Goal: Information Seeking & Learning: Learn about a topic

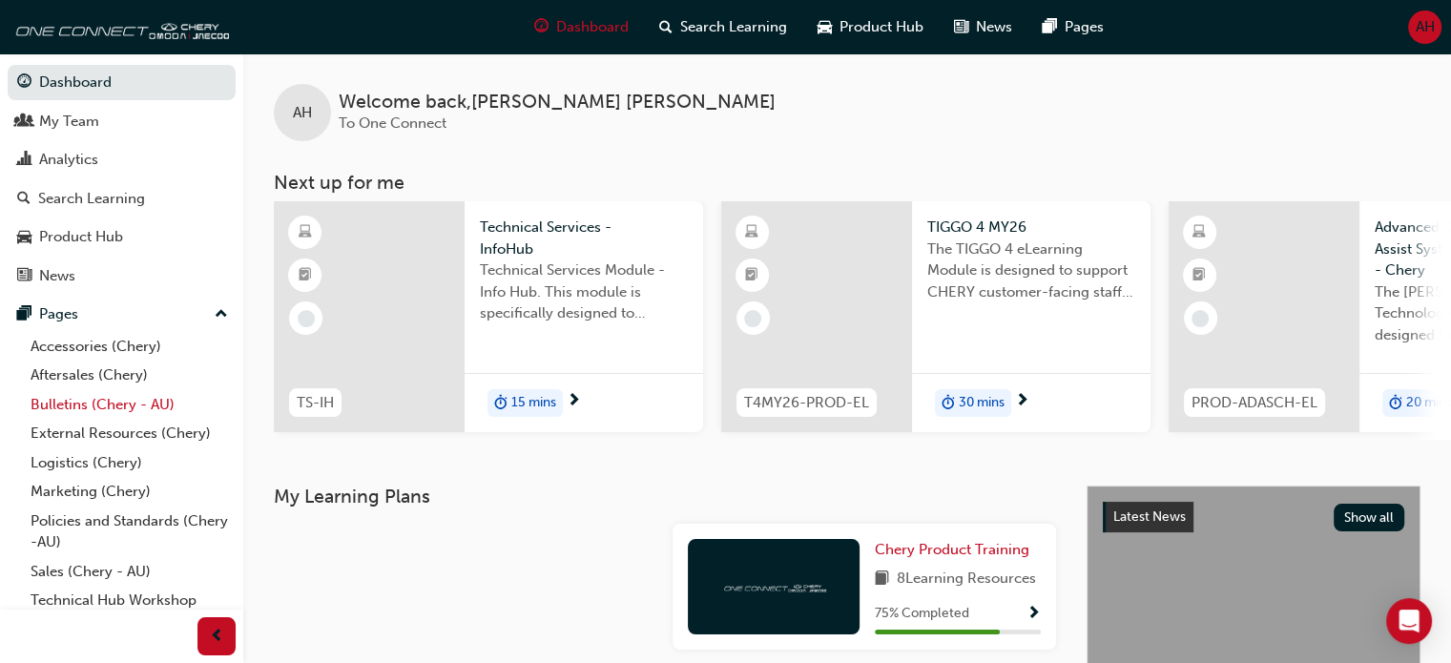
click at [156, 406] on link "Bulletins (Chery - AU)" at bounding box center [129, 405] width 213 height 30
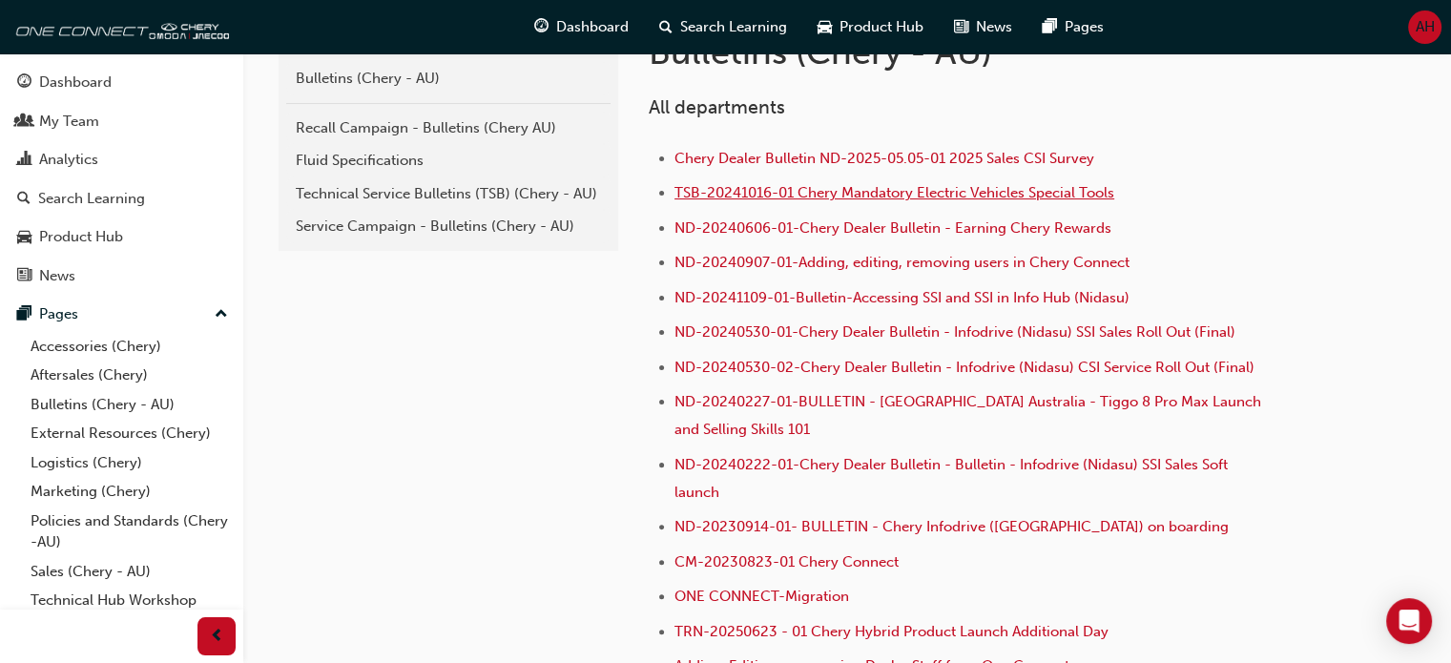
scroll to position [381, 0]
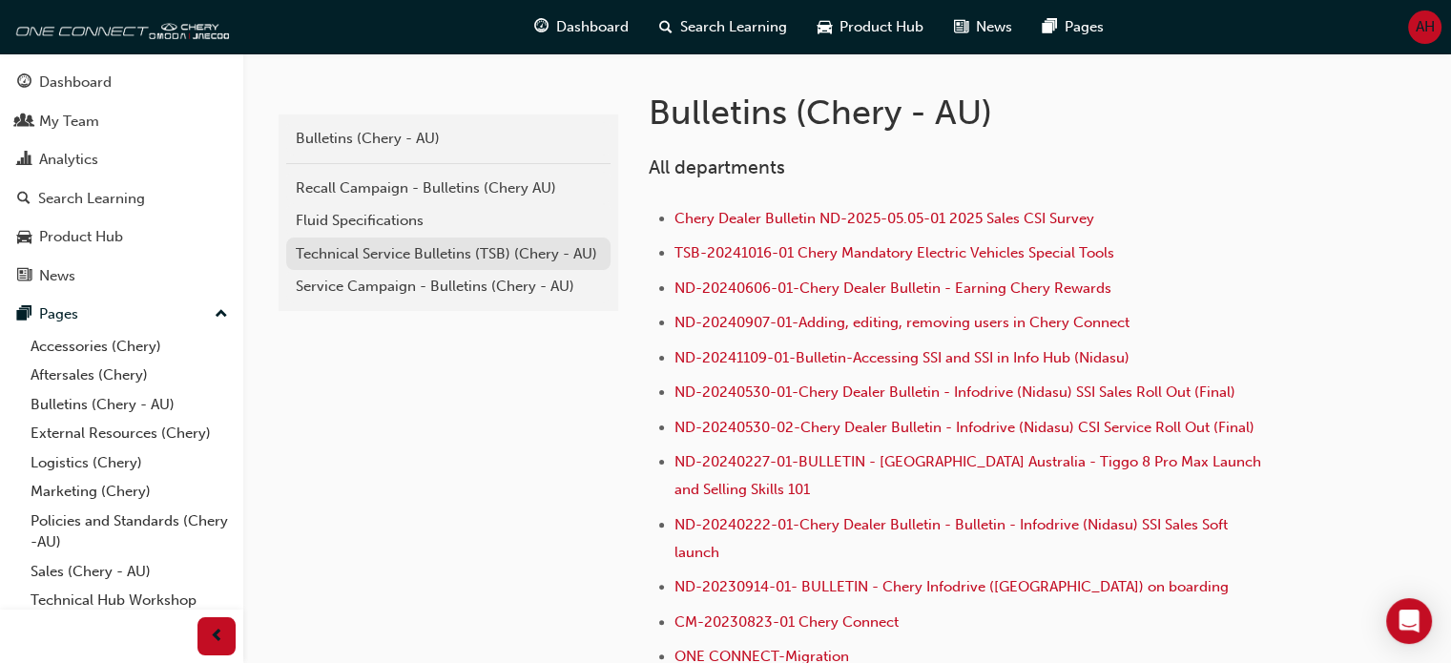
click at [468, 251] on div "Technical Service Bulletins (TSB) (Chery - AU)" at bounding box center [448, 254] width 305 height 22
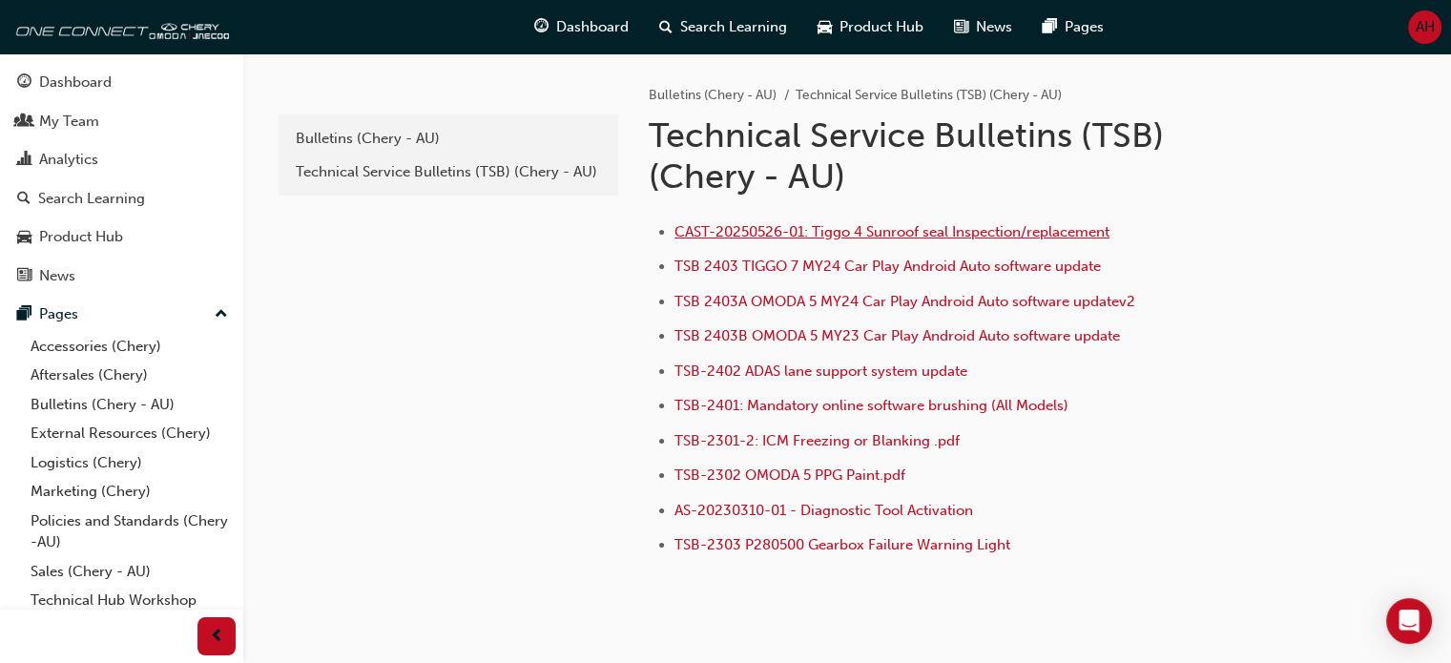
click at [866, 232] on span "CAST-20250526-01: Tiggo 4 Sunroof seal Inspection/replacement" at bounding box center [891, 231] width 435 height 17
